Goal: Find specific page/section

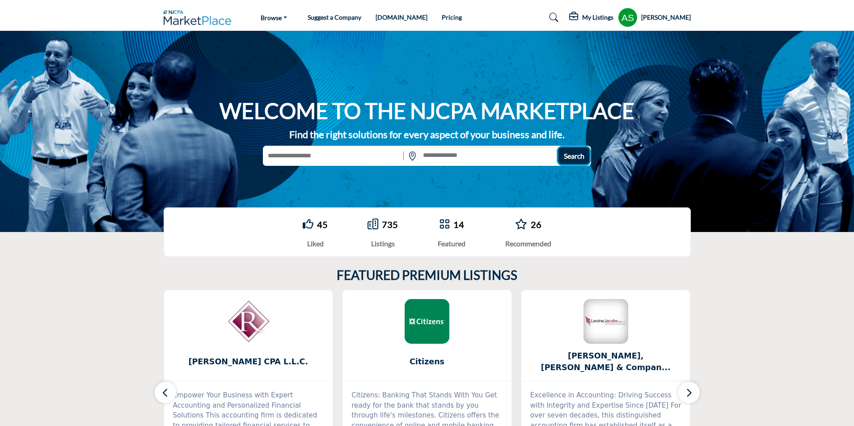
click at [573, 157] on span "Search" at bounding box center [574, 156] width 21 height 8
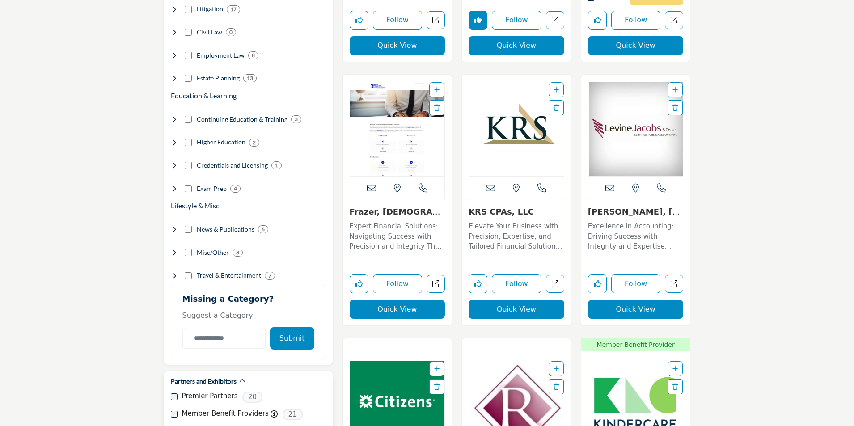
scroll to position [1029, 0]
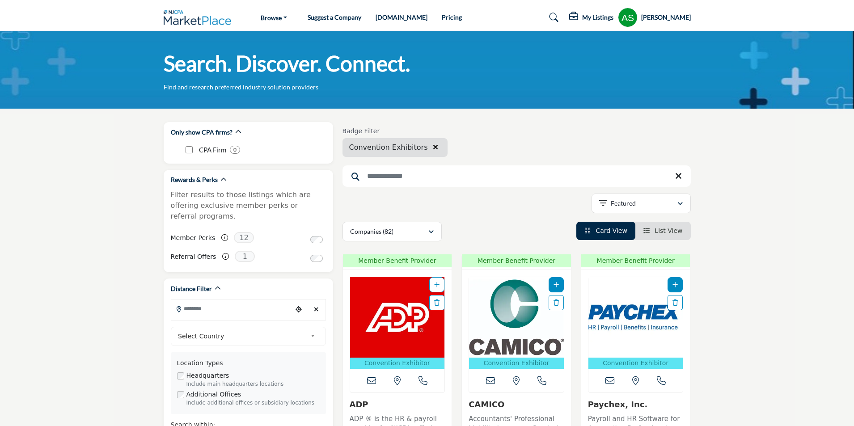
click at [433, 147] on icon "button" at bounding box center [435, 147] width 5 height 7
